Goal: Task Accomplishment & Management: Manage account settings

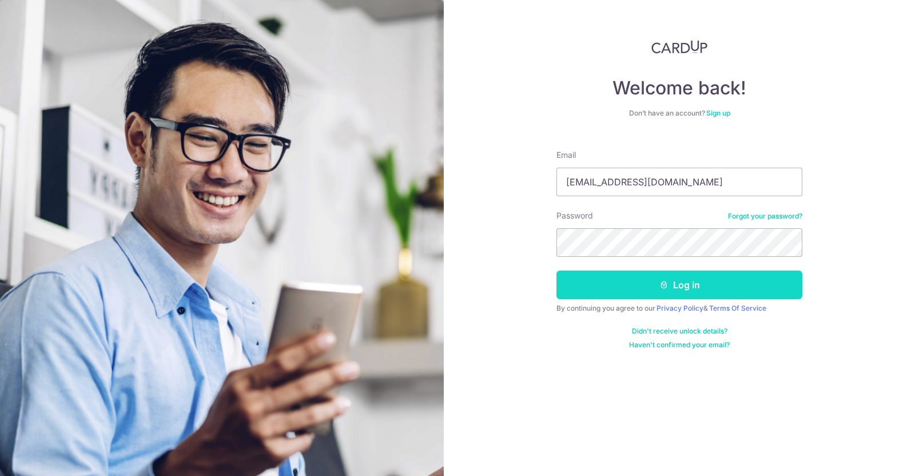
click at [684, 293] on button "Log in" at bounding box center [679, 284] width 246 height 29
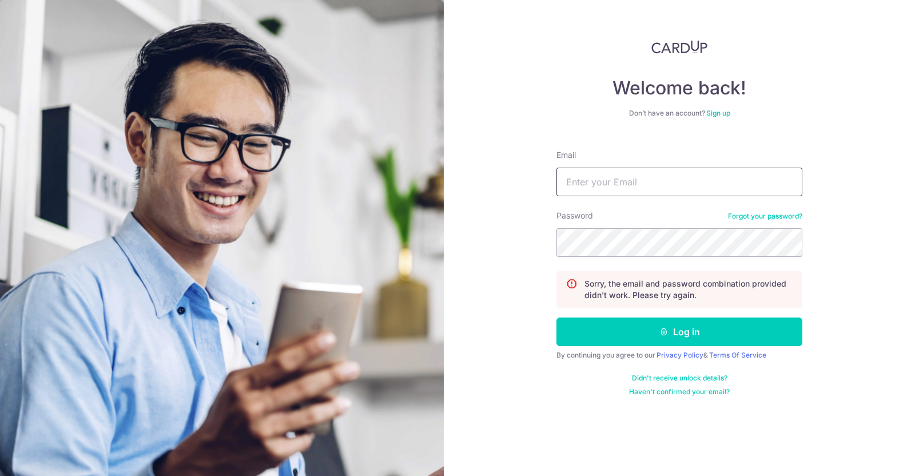
click at [626, 173] on input "Email" at bounding box center [679, 182] width 246 height 29
type input "[EMAIL_ADDRESS][DOMAIN_NAME]"
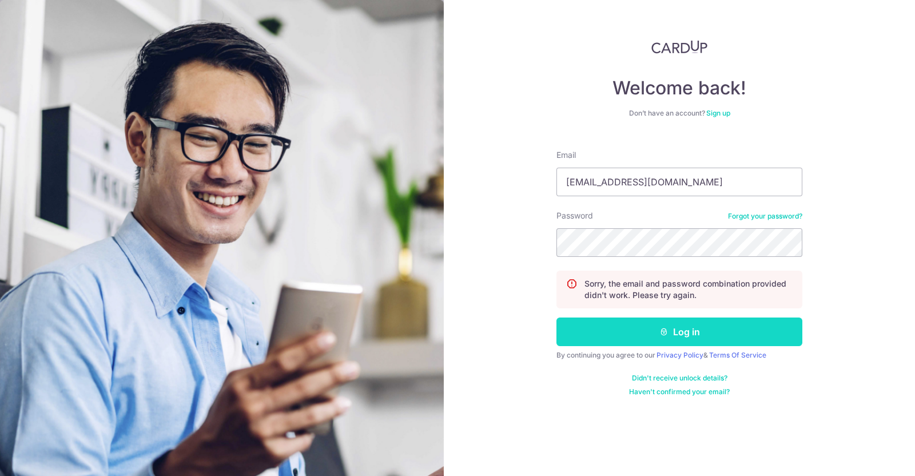
click at [684, 327] on button "Log in" at bounding box center [679, 331] width 246 height 29
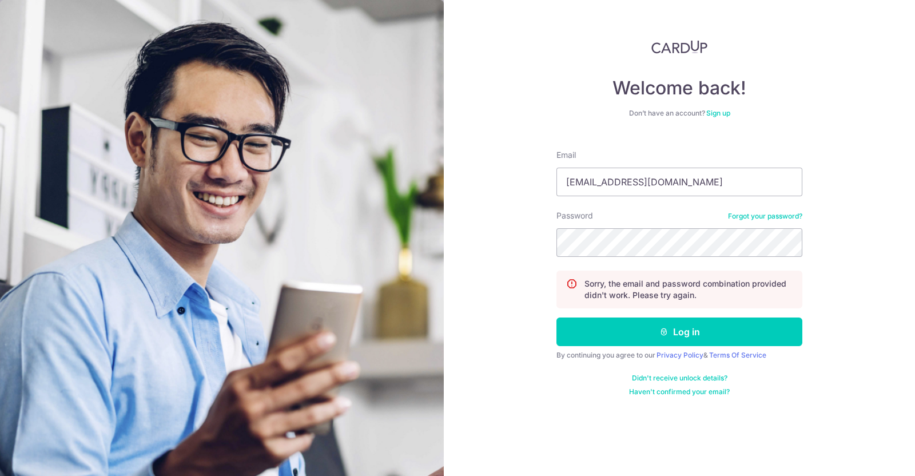
click at [623, 224] on div "Password Forgot your password?" at bounding box center [679, 233] width 246 height 47
drag, startPoint x: 706, startPoint y: 324, endPoint x: 914, endPoint y: 286, distance: 212.2
click at [706, 324] on button "Log in" at bounding box center [679, 331] width 246 height 29
drag, startPoint x: 0, startPoint y: 0, endPoint x: 755, endPoint y: 218, distance: 785.5
click at [755, 218] on link "Forgot your password?" at bounding box center [765, 216] width 74 height 9
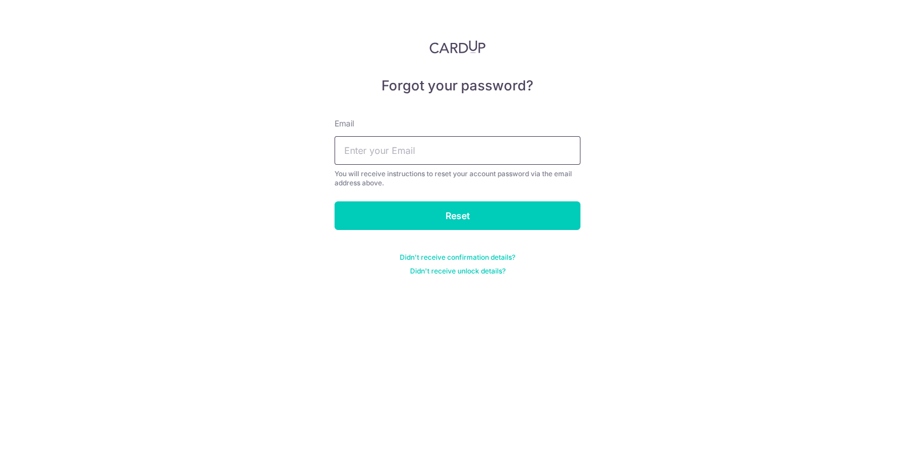
click at [413, 147] on input "text" at bounding box center [457, 150] width 246 height 29
type input "[EMAIL_ADDRESS][DOMAIN_NAME]"
drag, startPoint x: 438, startPoint y: 212, endPoint x: 557, endPoint y: 198, distance: 120.2
click at [438, 212] on input "Reset" at bounding box center [457, 215] width 246 height 29
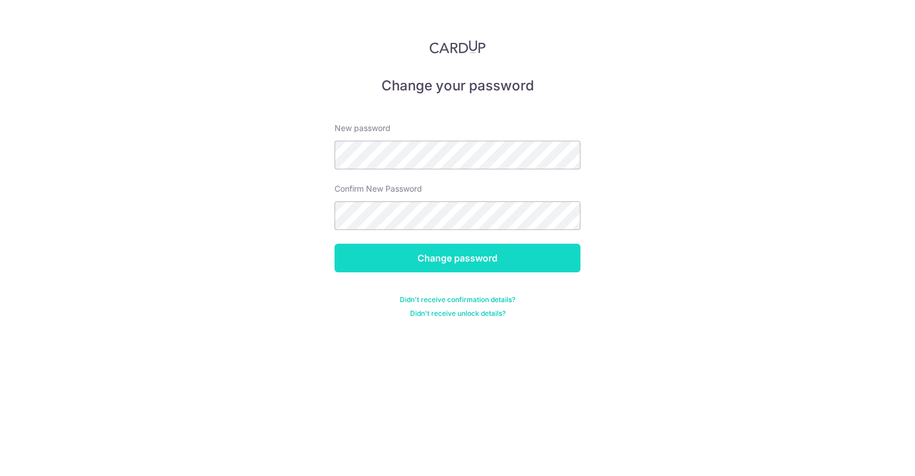
drag, startPoint x: 436, startPoint y: 258, endPoint x: 457, endPoint y: 254, distance: 21.4
click at [436, 258] on input "Change password" at bounding box center [457, 258] width 246 height 29
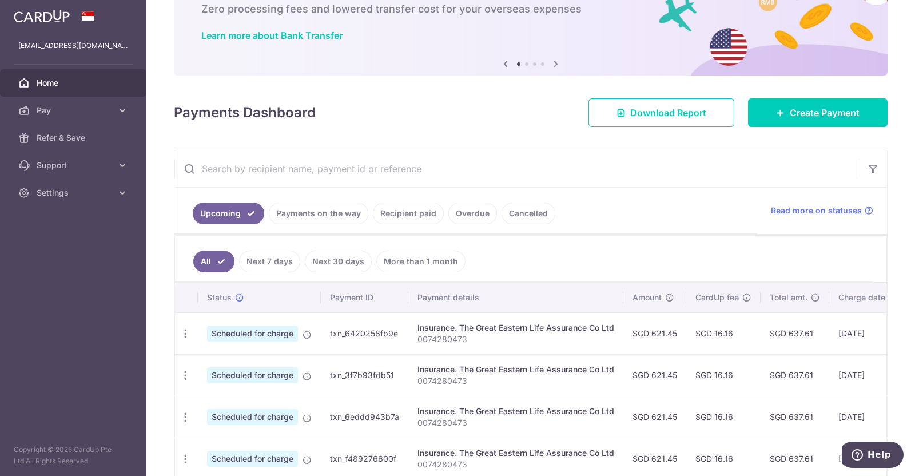
scroll to position [142, 0]
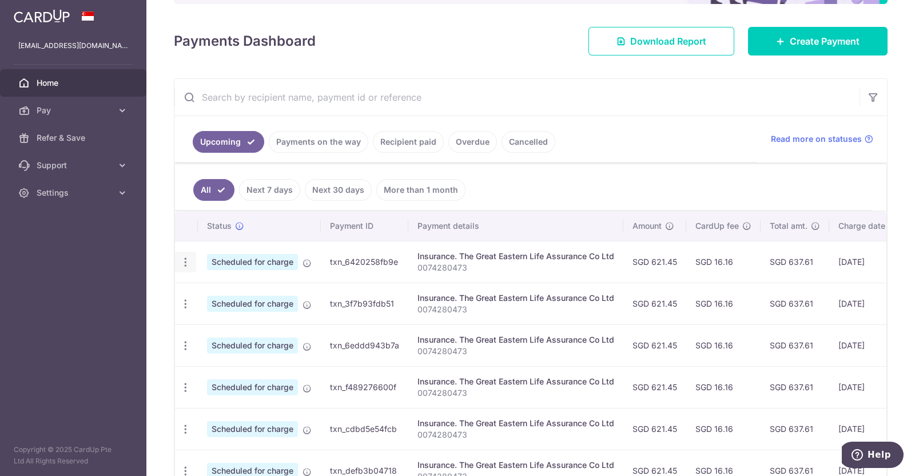
click at [186, 260] on icon "button" at bounding box center [186, 262] width 12 height 12
click at [269, 294] on span "Update payment" at bounding box center [247, 293] width 78 height 14
radio input "true"
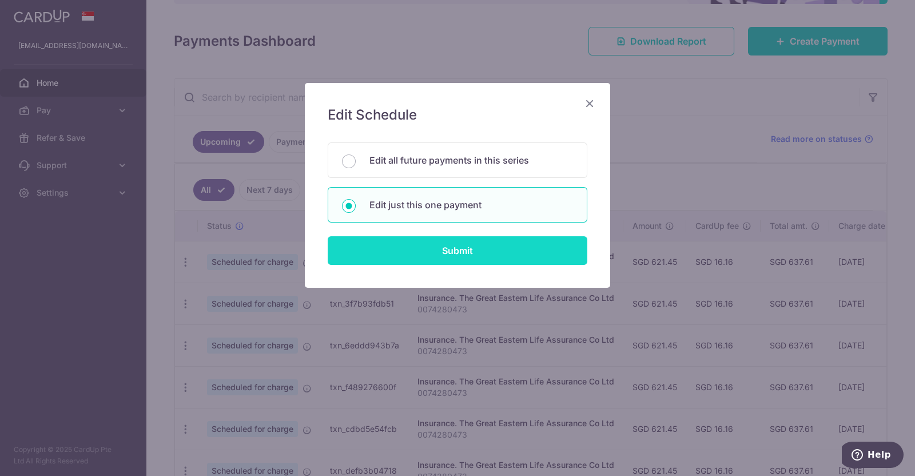
click at [453, 251] on input "Submit" at bounding box center [458, 250] width 260 height 29
radio input "true"
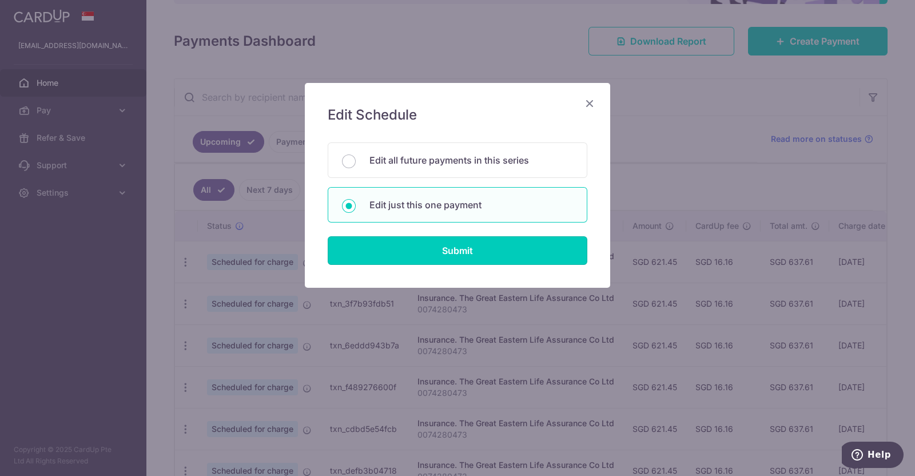
type input "621.45"
type input "01/10/2025"
type input "0074280473"
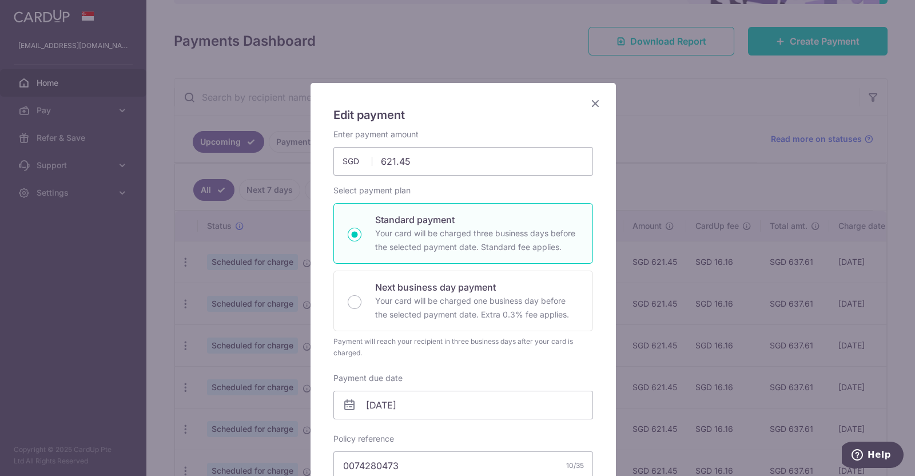
scroll to position [71, 0]
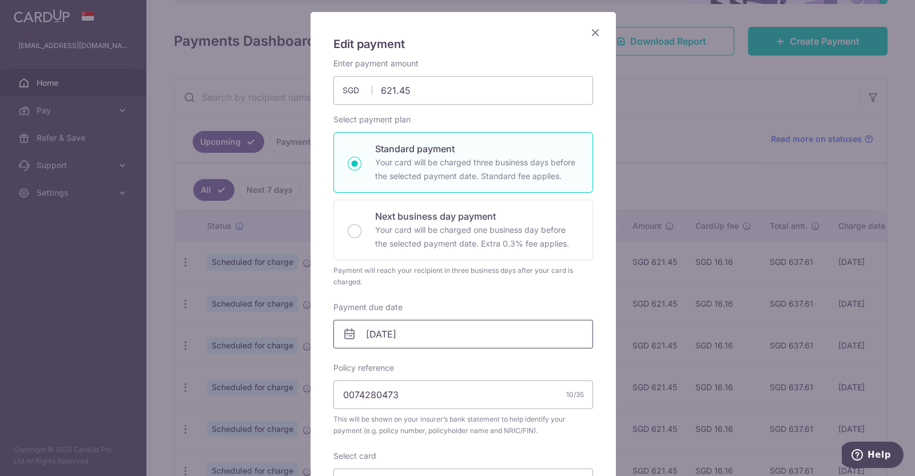
drag, startPoint x: 371, startPoint y: 330, endPoint x: 389, endPoint y: 325, distance: 18.9
click at [371, 330] on input "01/10/2025" at bounding box center [463, 334] width 260 height 29
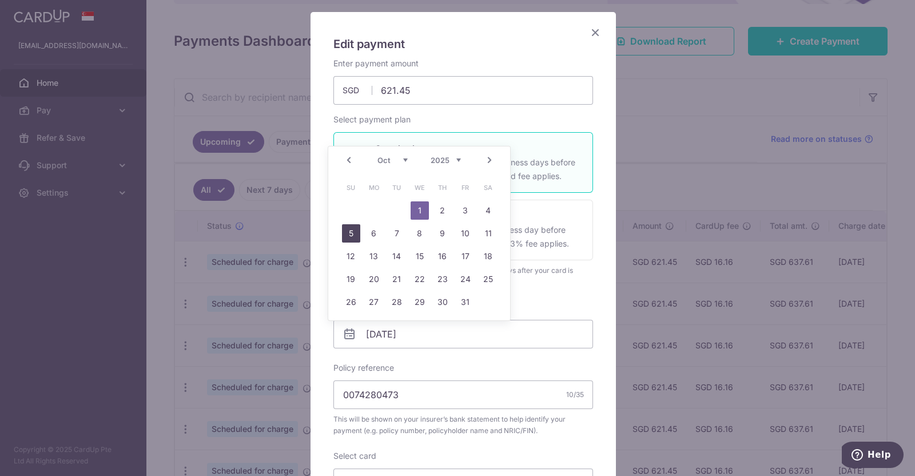
click at [352, 230] on link "5" at bounding box center [351, 233] width 18 height 18
type input "05/10/2025"
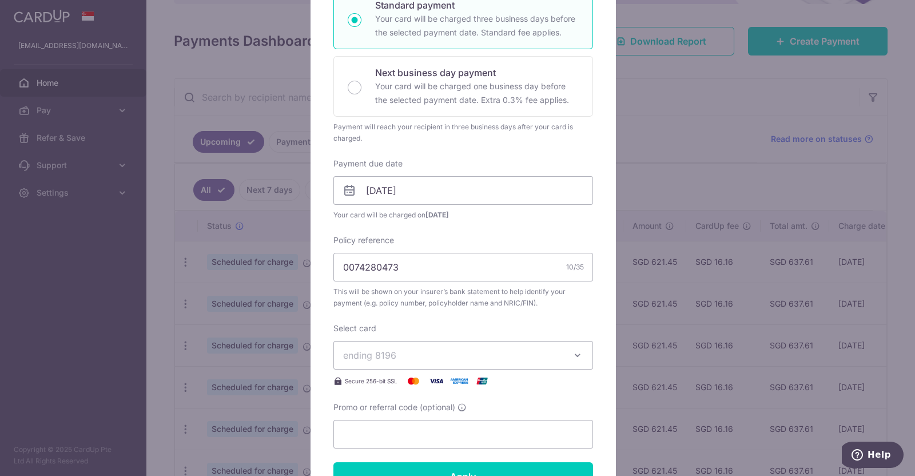
scroll to position [357, 0]
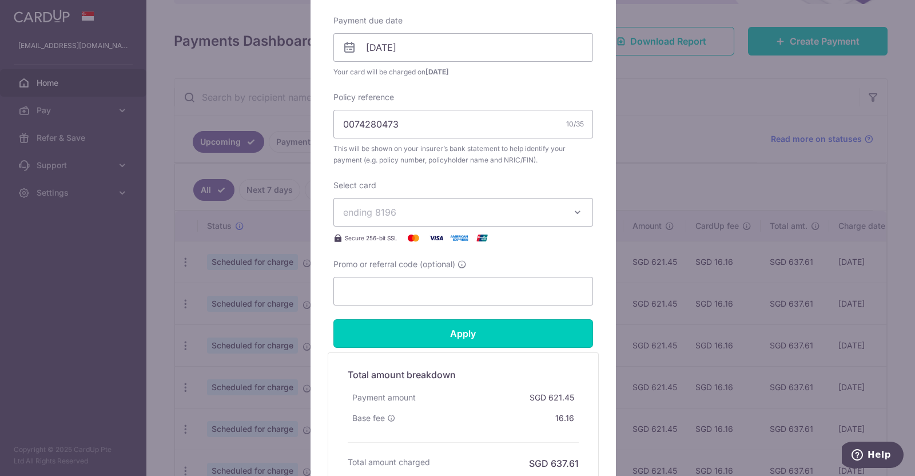
drag, startPoint x: 508, startPoint y: 330, endPoint x: 533, endPoint y: 318, distance: 27.9
click at [508, 330] on input "Apply" at bounding box center [463, 333] width 260 height 29
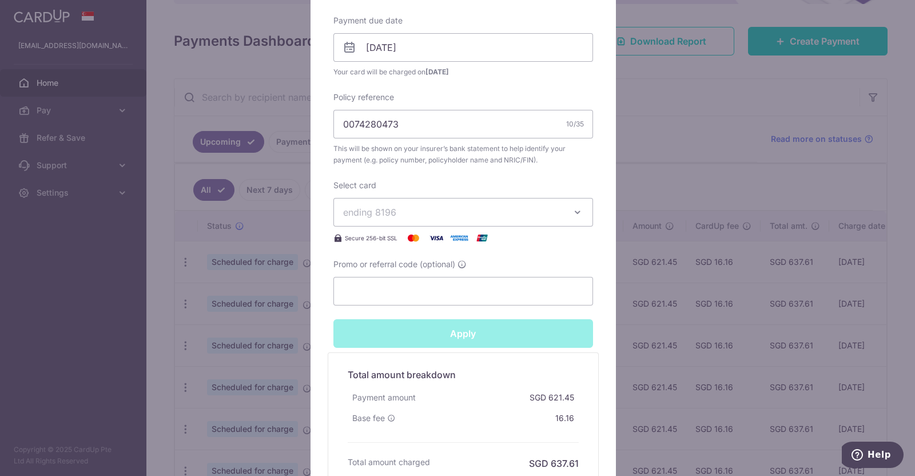
type input "Successfully Applied"
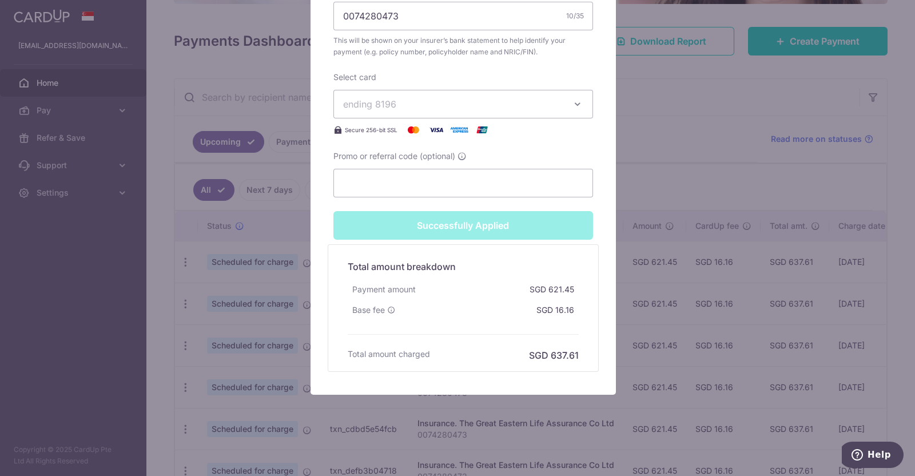
scroll to position [148, 0]
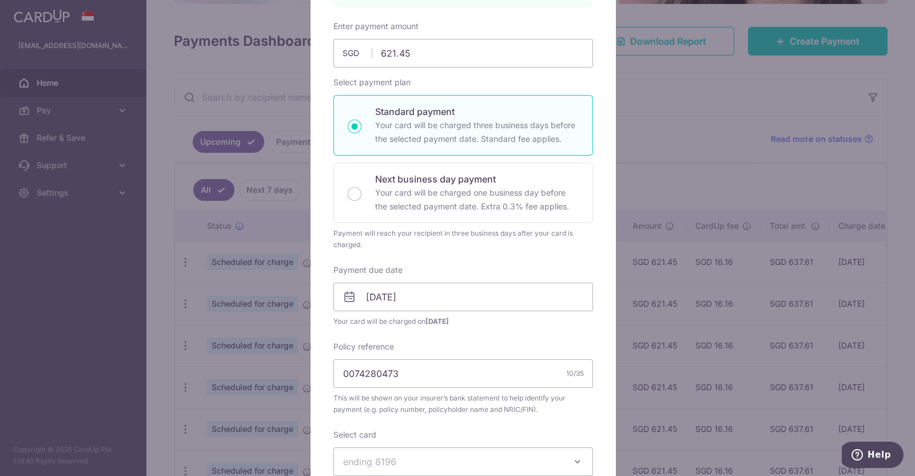
click at [864, 214] on div "Edit payment By clicking apply, you will make changes to all payments to The Gr…" at bounding box center [457, 238] width 915 height 476
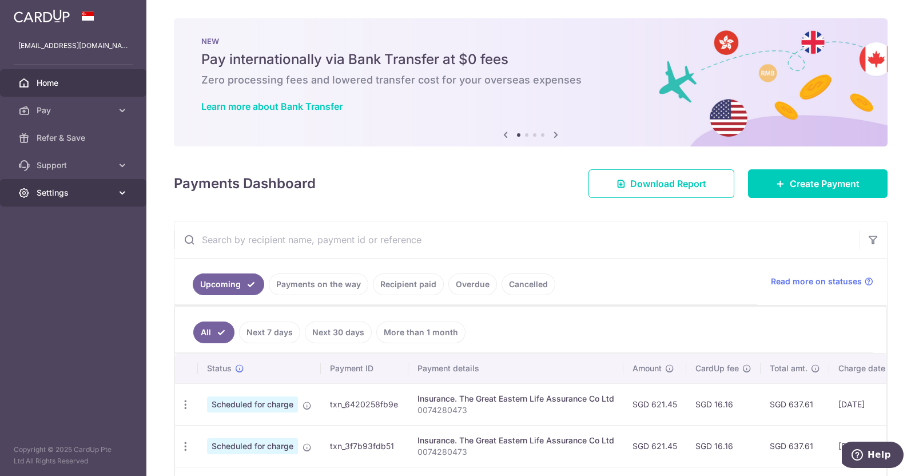
click at [129, 192] on link "Settings" at bounding box center [73, 192] width 146 height 27
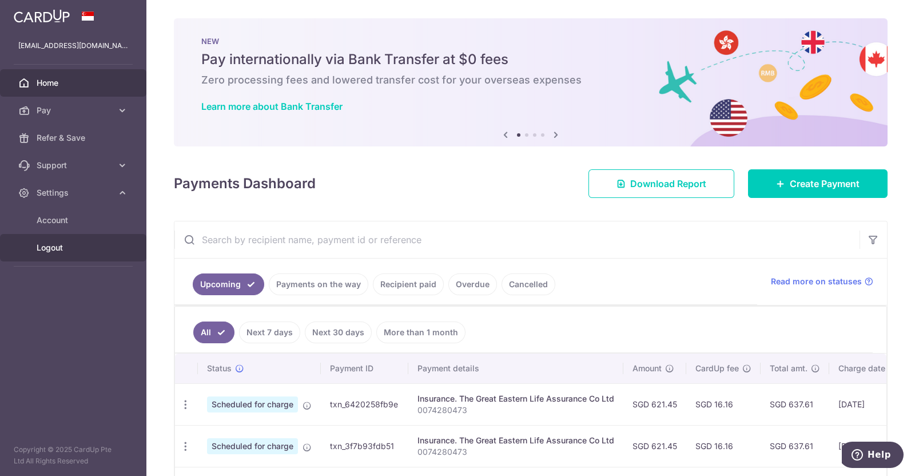
click at [57, 242] on span "Logout" at bounding box center [74, 247] width 75 height 11
